Goal: Task Accomplishment & Management: Use online tool/utility

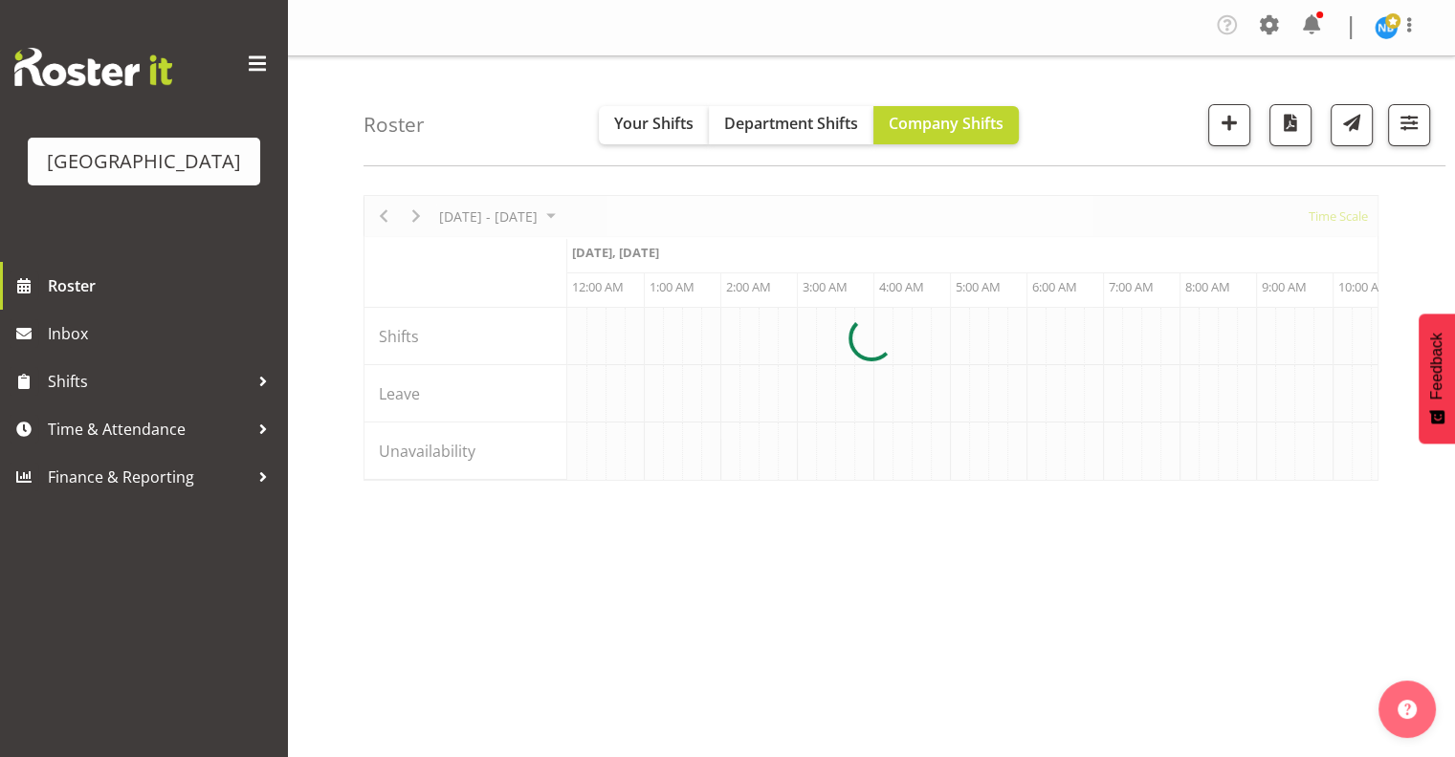
scroll to position [0, 1836]
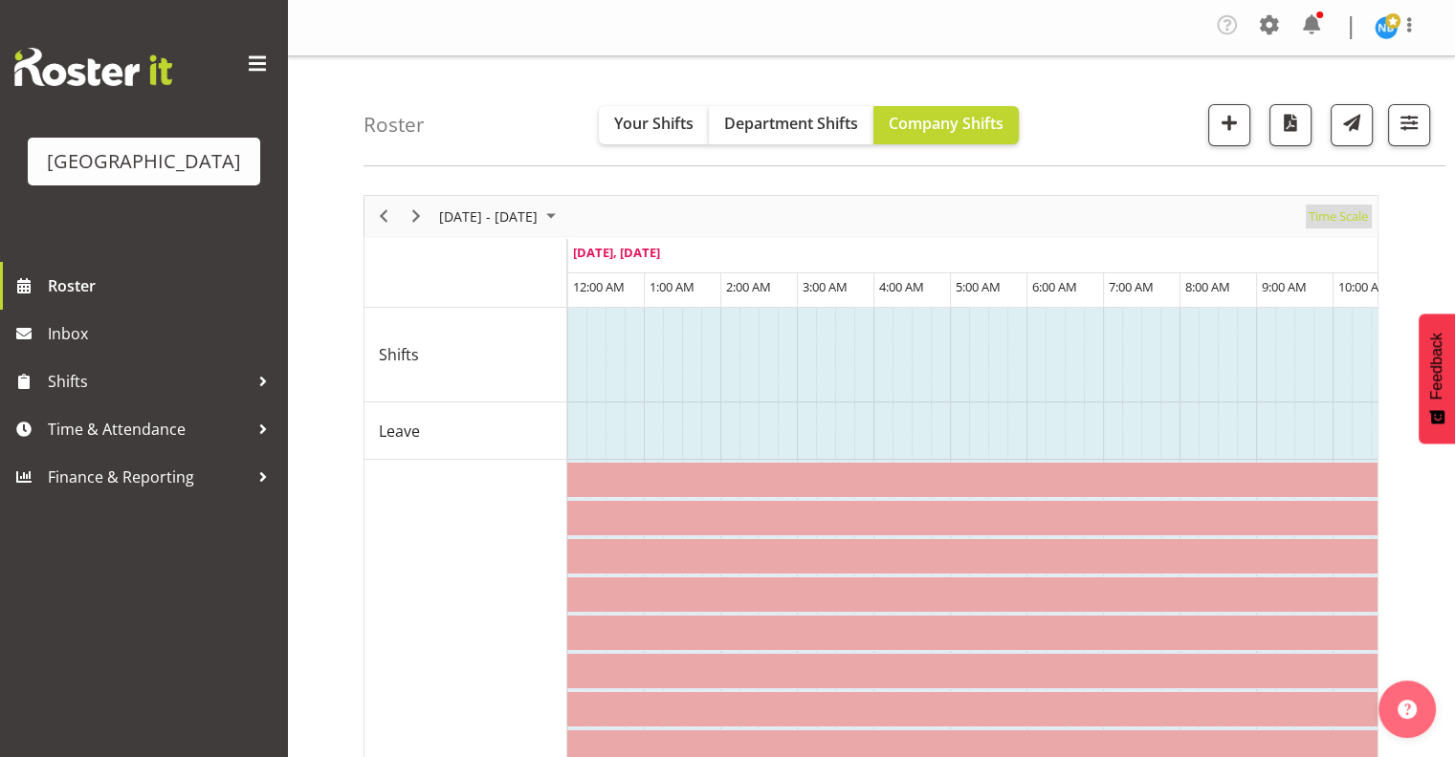
click at [1327, 217] on span "Time Scale" at bounding box center [1337, 217] width 63 height 24
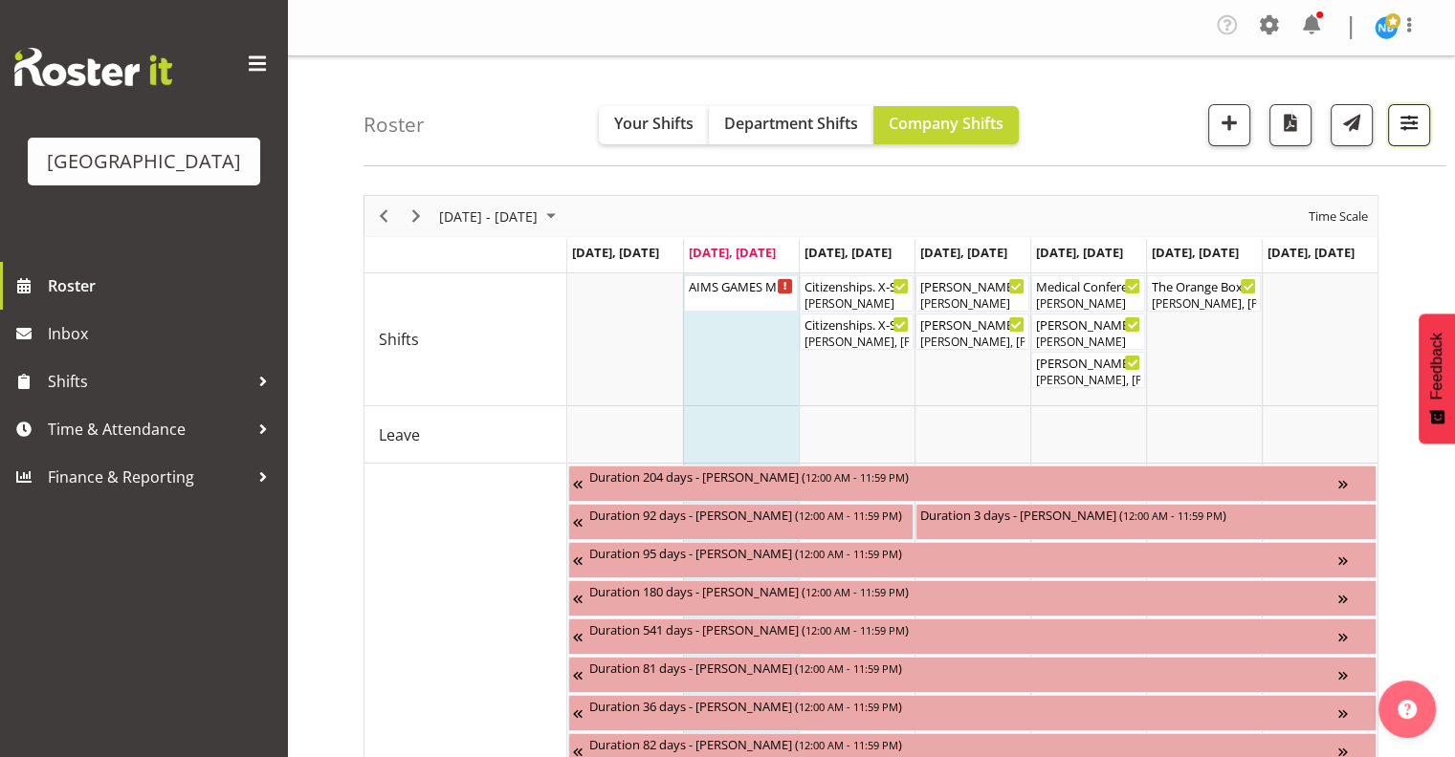
click at [1407, 135] on span "button" at bounding box center [1408, 122] width 25 height 25
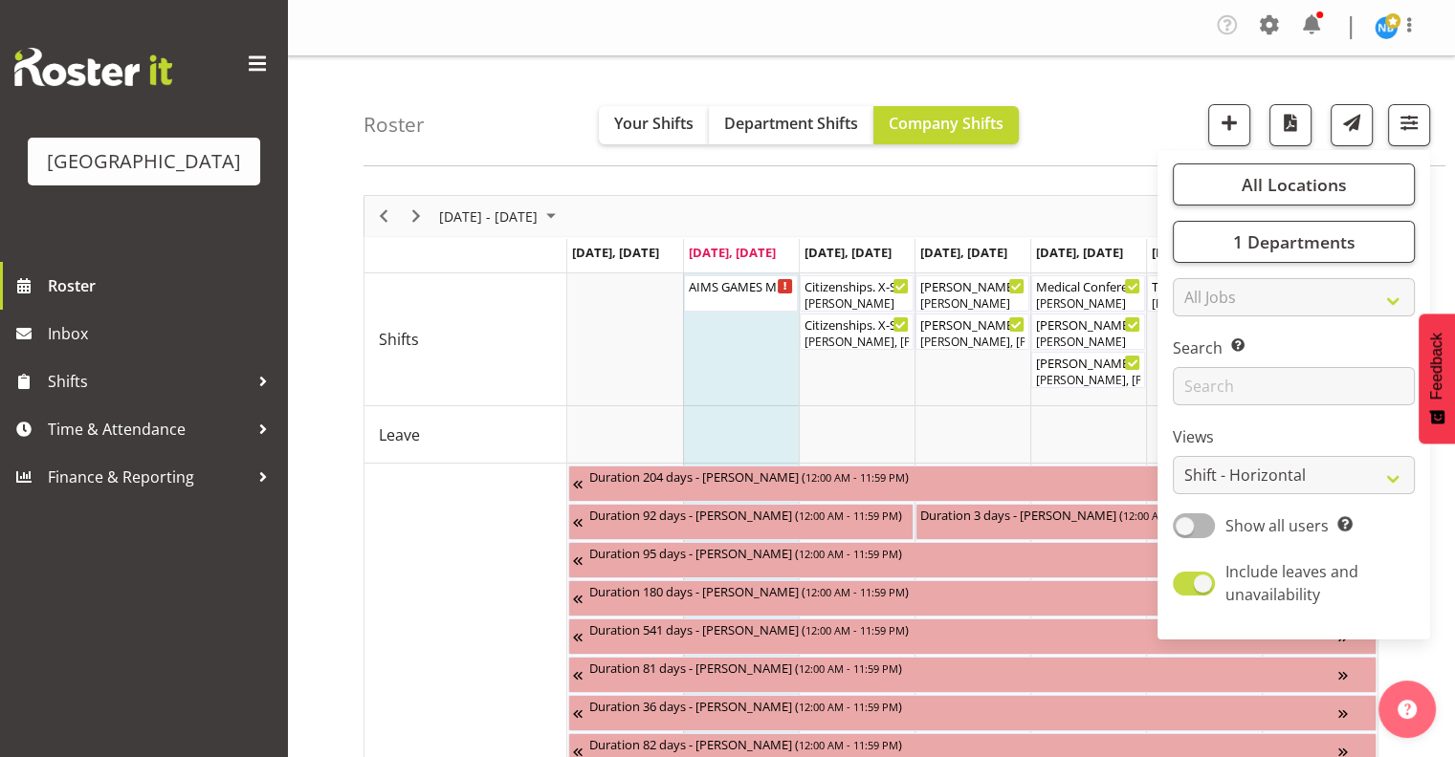
click at [1204, 580] on span at bounding box center [1193, 584] width 42 height 24
click at [1185, 580] on input "Include leaves and unavailability" at bounding box center [1178, 584] width 12 height 12
checkbox input "false"
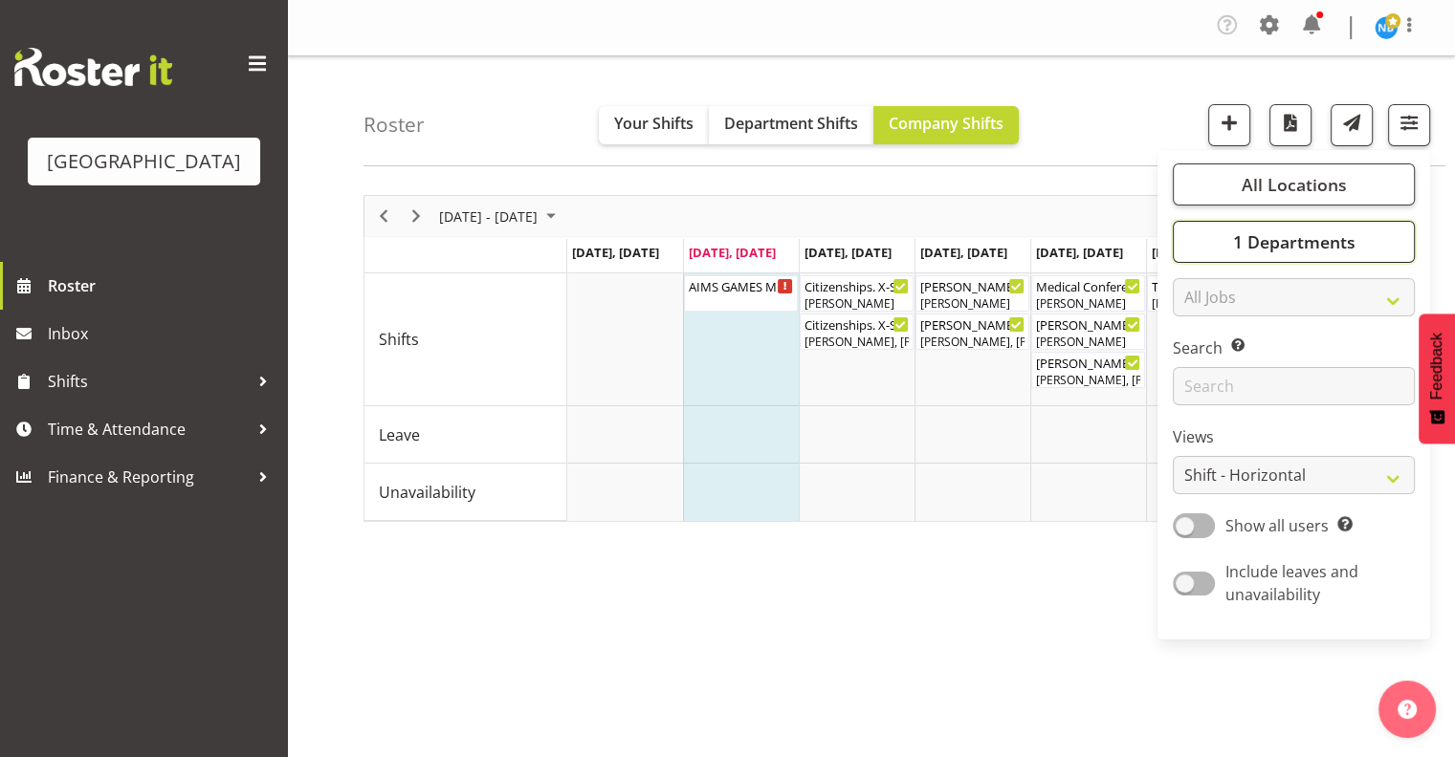
click at [1278, 252] on span "1 Departments" at bounding box center [1293, 241] width 122 height 23
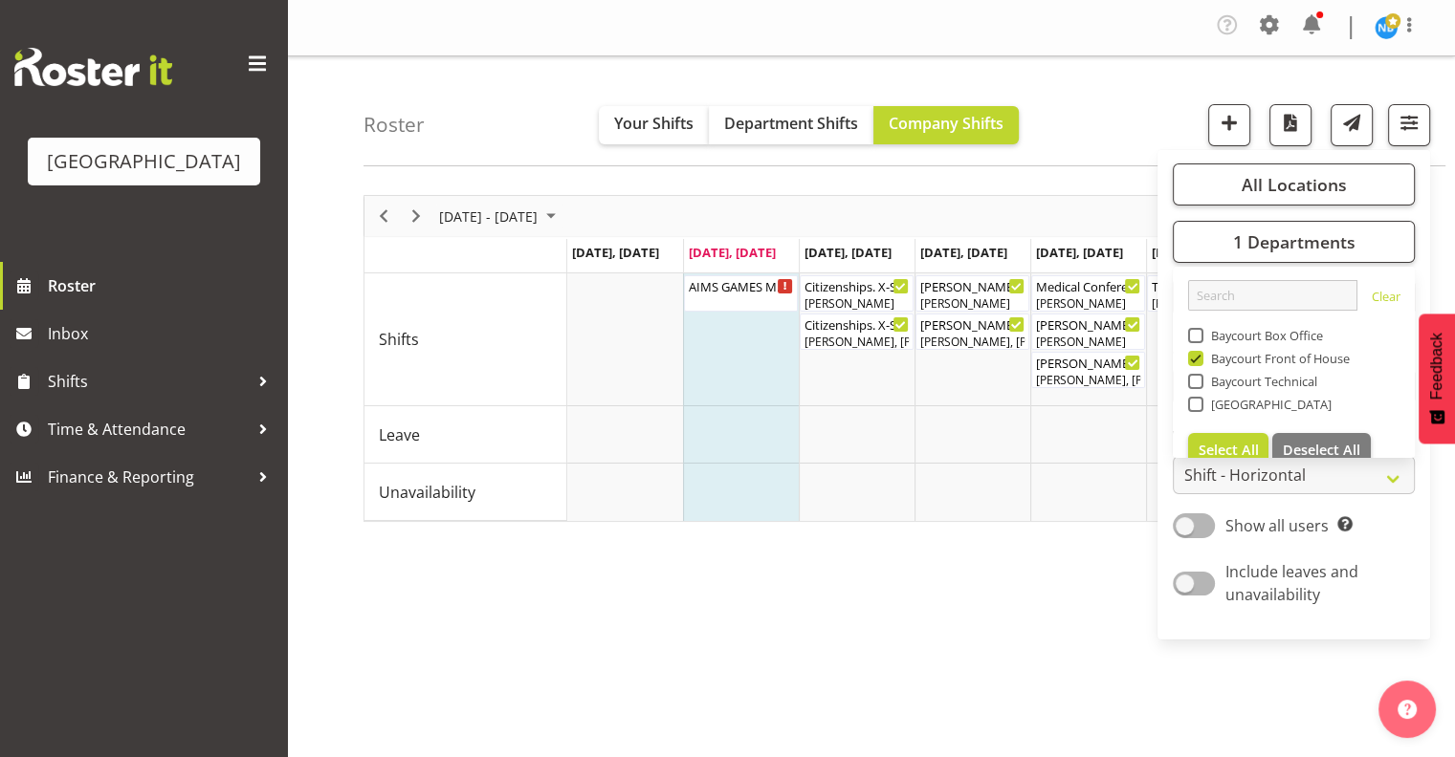
click at [1204, 341] on span "Baycourt Box Office" at bounding box center [1263, 335] width 120 height 15
click at [1200, 341] on input "Baycourt Box Office" at bounding box center [1194, 336] width 12 height 12
checkbox input "true"
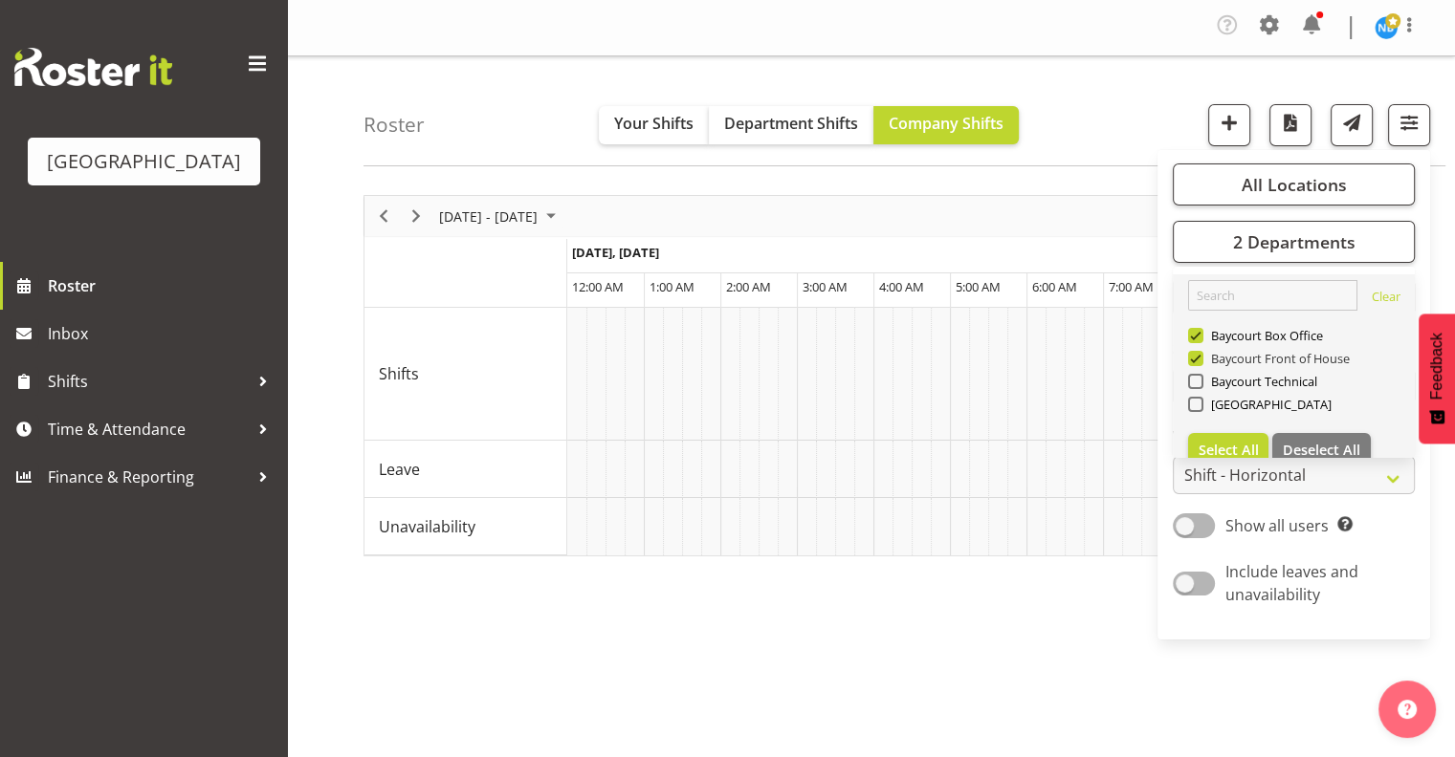
click at [1198, 363] on span at bounding box center [1195, 358] width 15 height 15
click at [1198, 363] on input "Baycourt Front of House" at bounding box center [1194, 359] width 12 height 12
checkbox input "false"
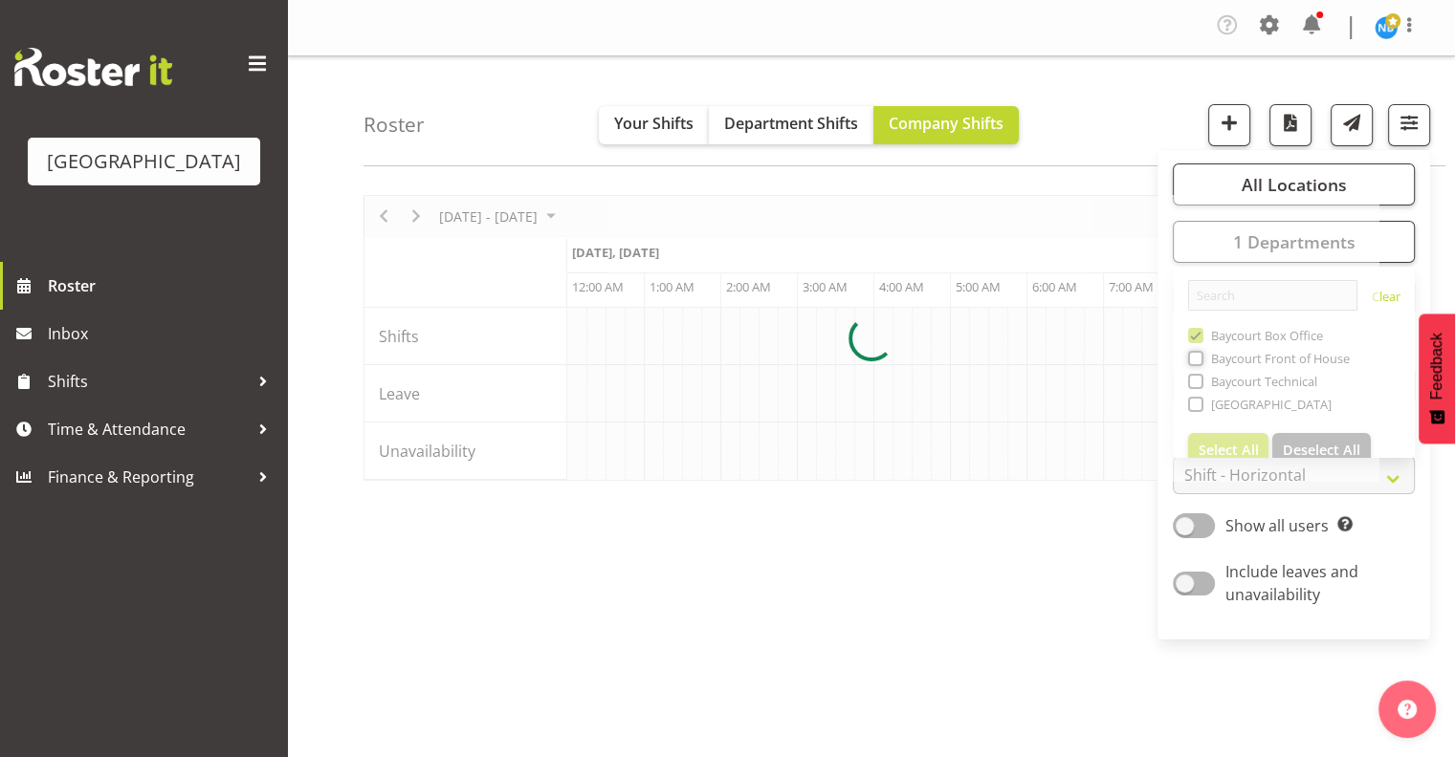
scroll to position [0, 1836]
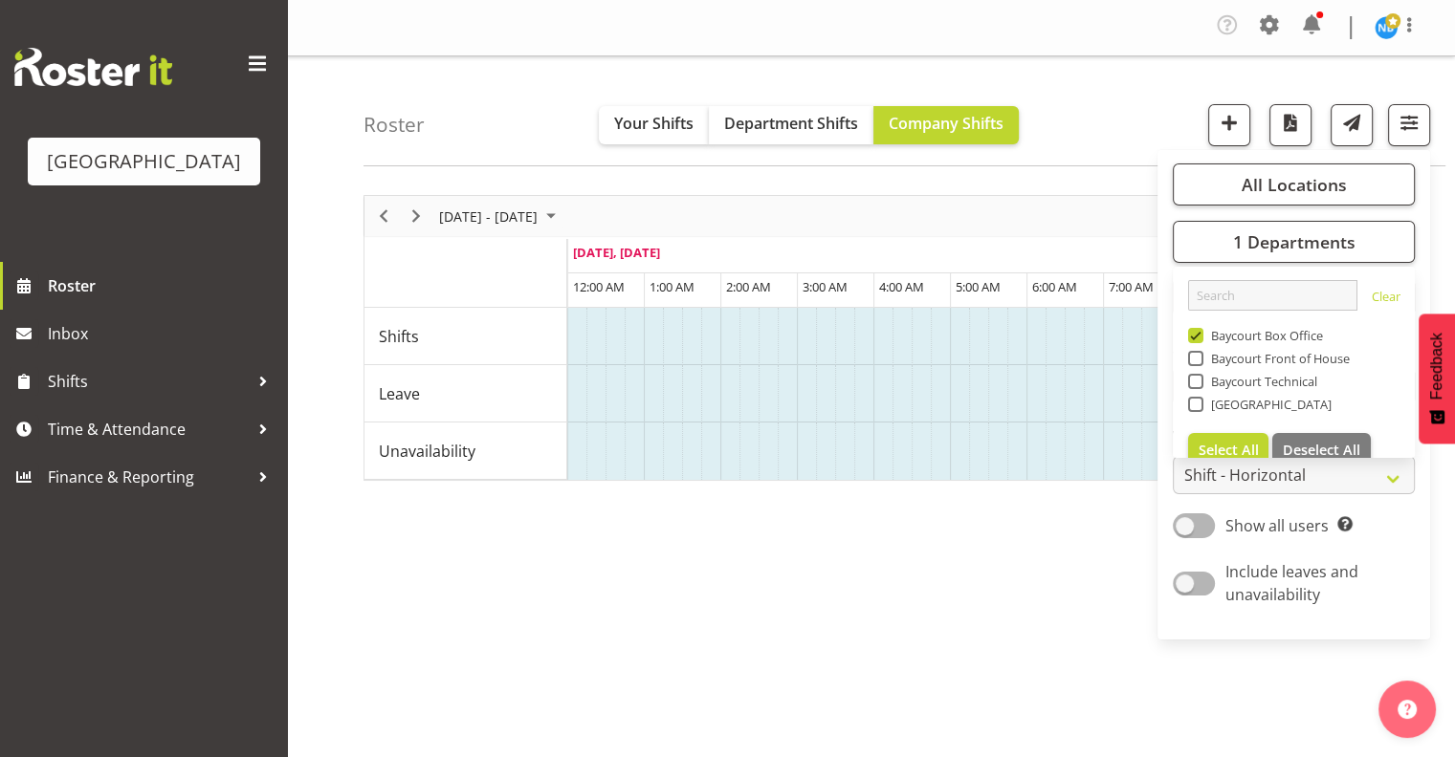
click at [1090, 589] on div "[DATE] - [DATE] [DATE] Day Week Fortnight Month calendar Month Agenda Time Scal…" at bounding box center [908, 563] width 1091 height 765
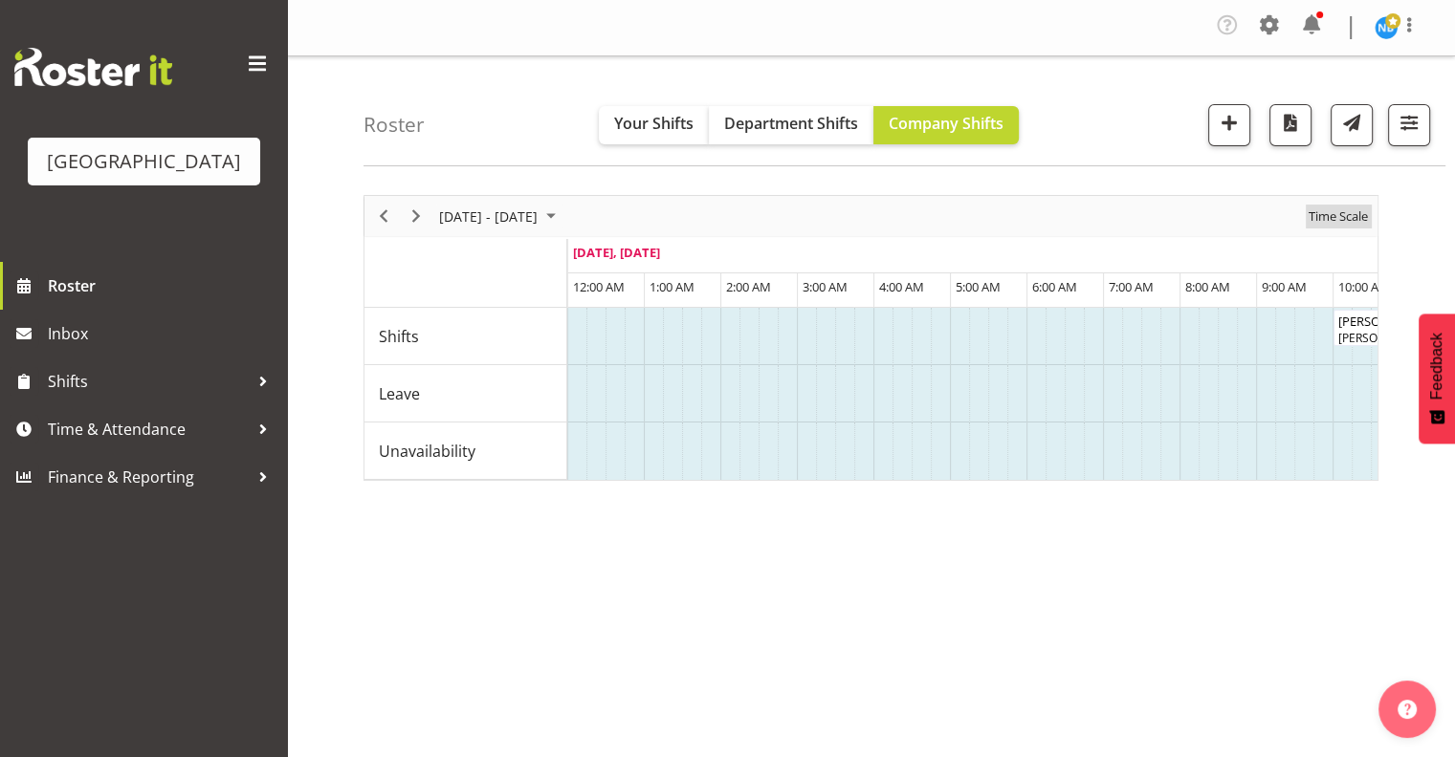
click at [1345, 220] on span "Time Scale" at bounding box center [1337, 217] width 63 height 24
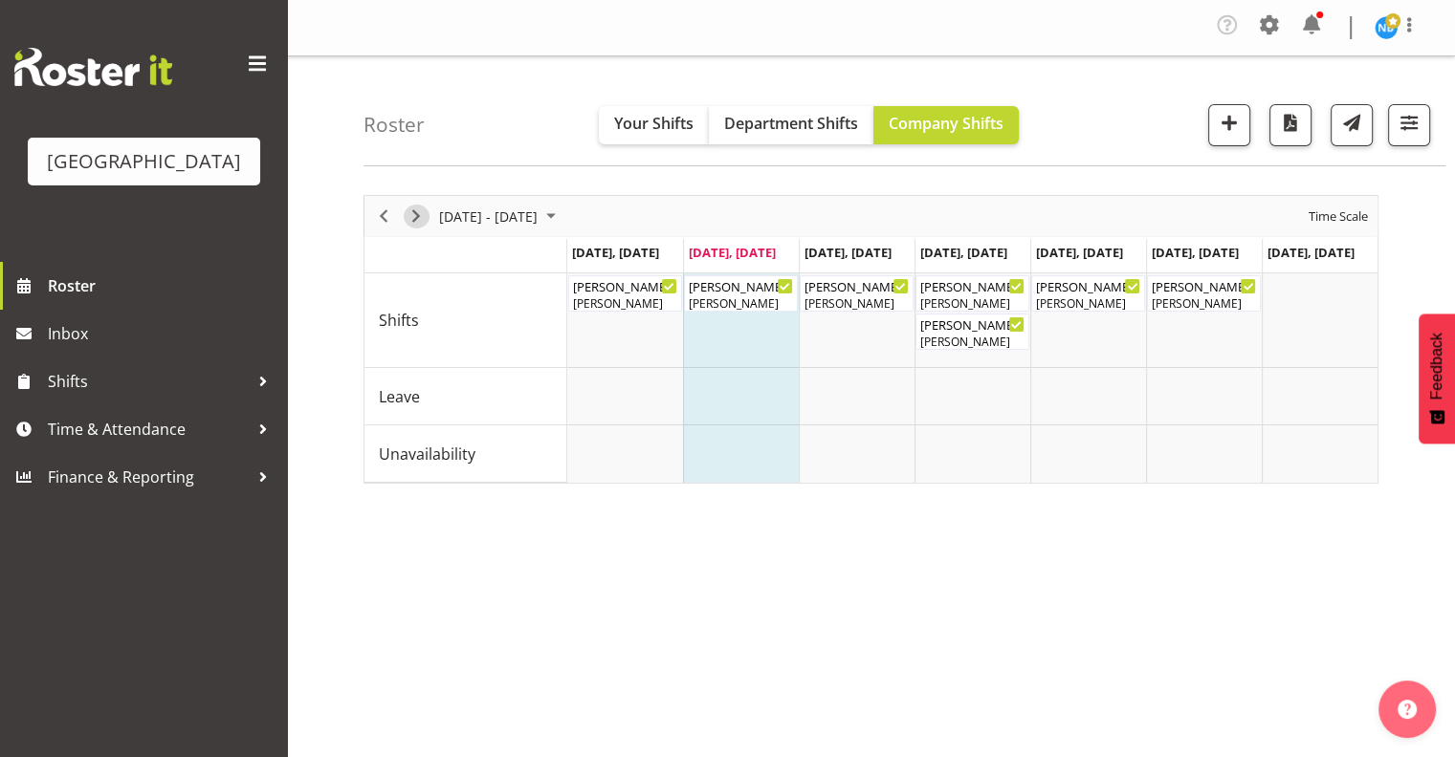
click at [420, 213] on span "Next" at bounding box center [416, 217] width 23 height 24
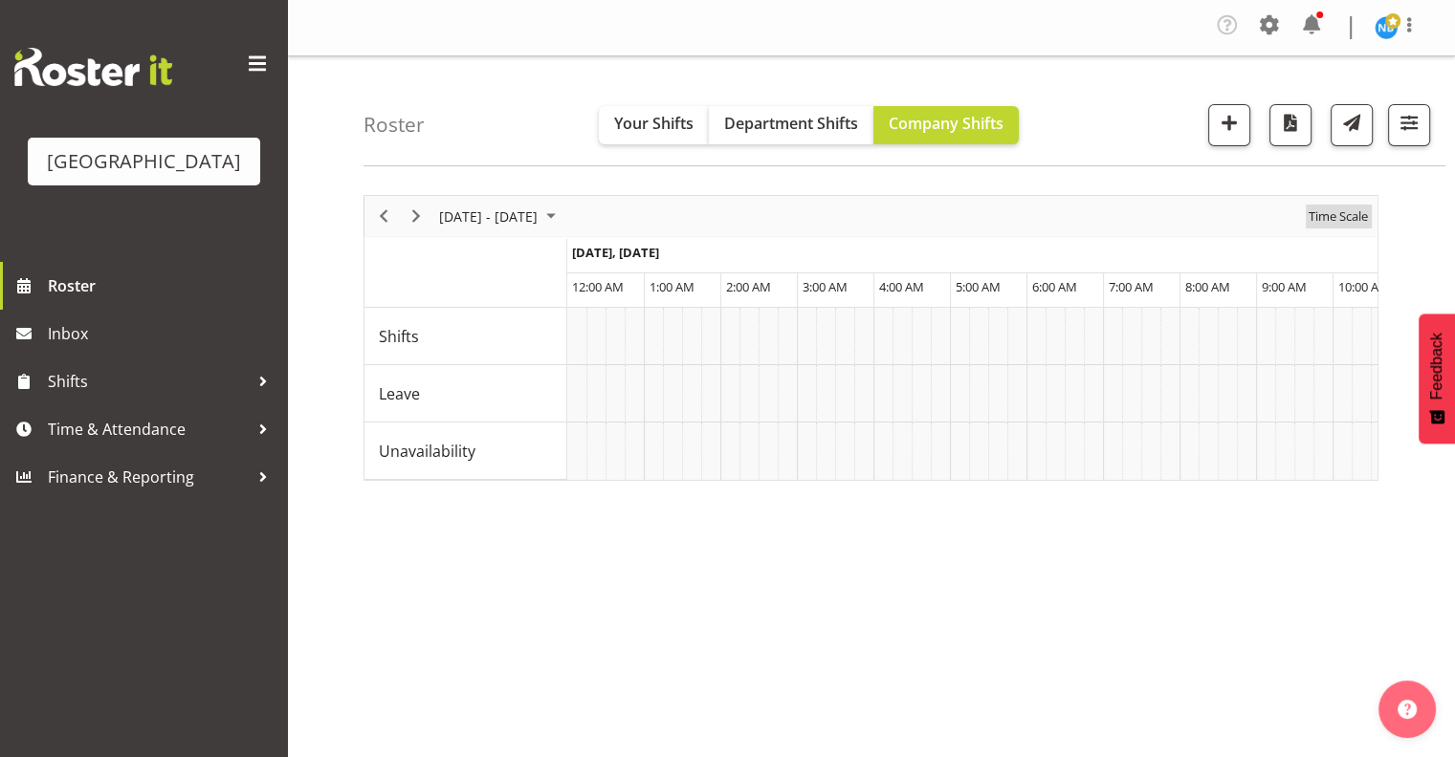
click at [1336, 222] on span "Time Scale" at bounding box center [1337, 217] width 63 height 24
